Goal: Transaction & Acquisition: Purchase product/service

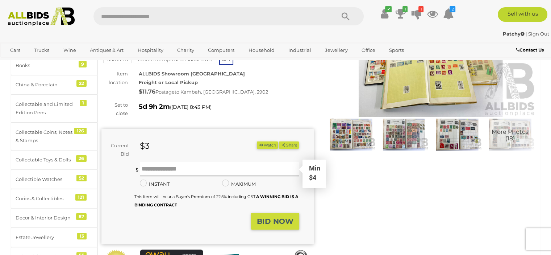
scroll to position [145, 0]
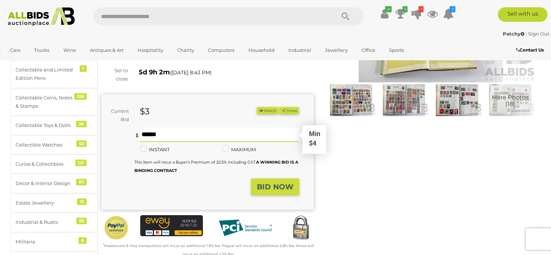
click at [148, 127] on input "text" at bounding box center [219, 134] width 159 height 14
type input "*"
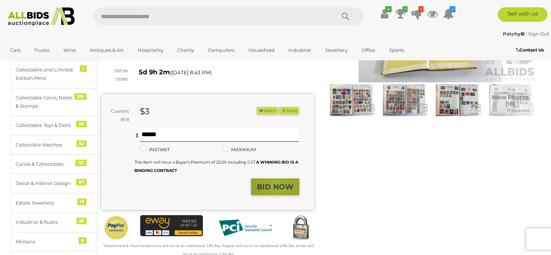
click at [278, 182] on strong "BID NOW" at bounding box center [275, 186] width 37 height 9
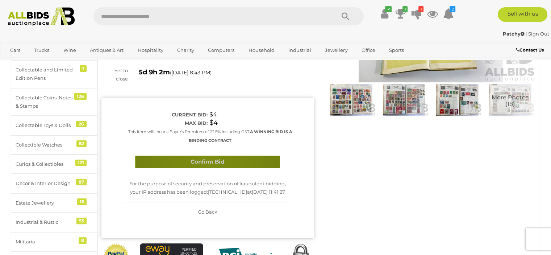
click at [208, 155] on button "Confirm Bid" at bounding box center [207, 161] width 145 height 13
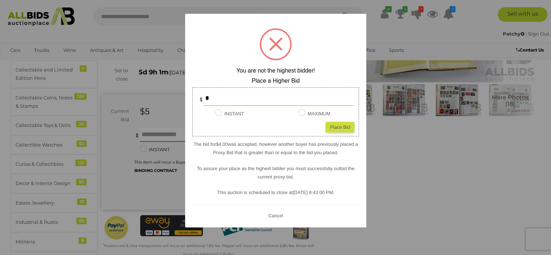
click at [336, 127] on div "Place Bid" at bounding box center [340, 126] width 29 height 11
type input "*"
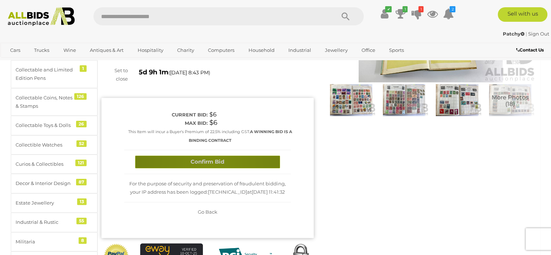
click at [212, 155] on button "Confirm Bid" at bounding box center [207, 161] width 145 height 13
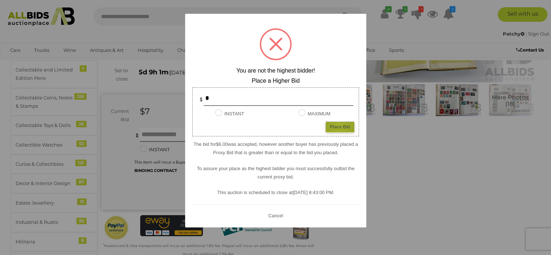
click at [339, 125] on div "Place Bid" at bounding box center [340, 126] width 29 height 11
type input "*"
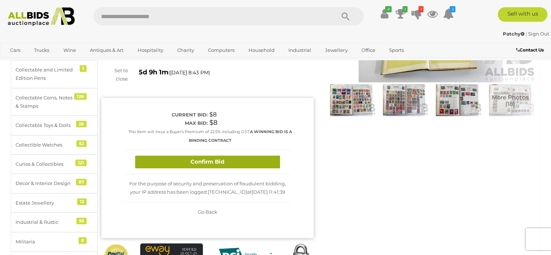
click at [211, 155] on button "Confirm Bid" at bounding box center [207, 161] width 145 height 13
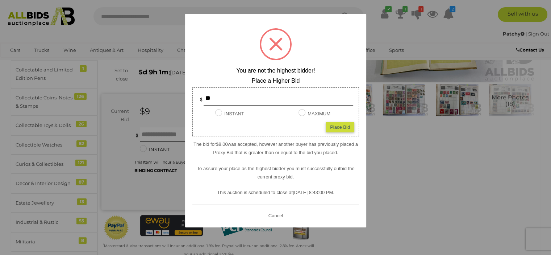
click at [273, 213] on button "Cancel" at bounding box center [275, 214] width 19 height 9
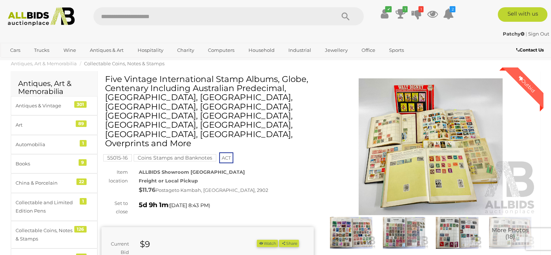
scroll to position [0, 0]
